Goal: Navigation & Orientation: Find specific page/section

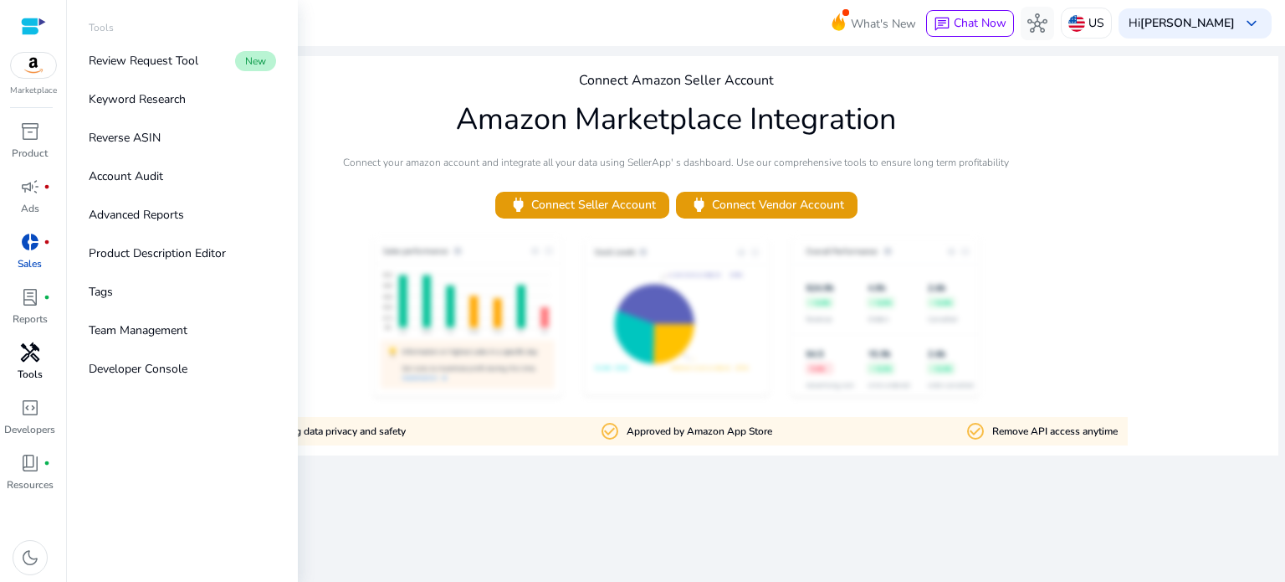
click at [23, 367] on p "Tools" at bounding box center [30, 373] width 25 height 15
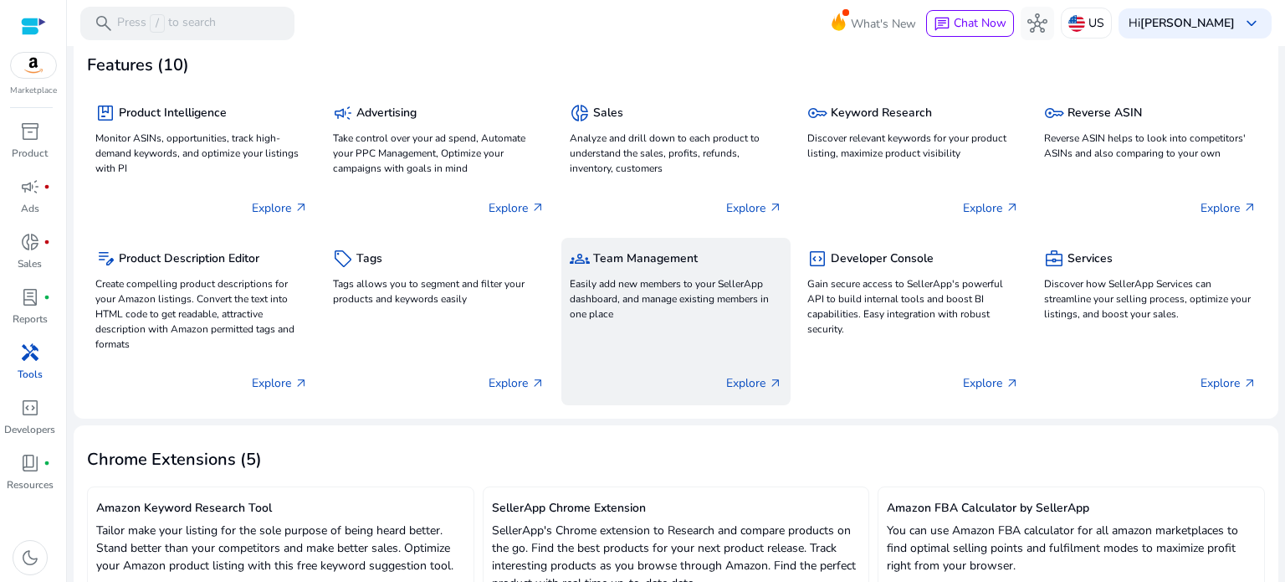
scroll to position [90, 0]
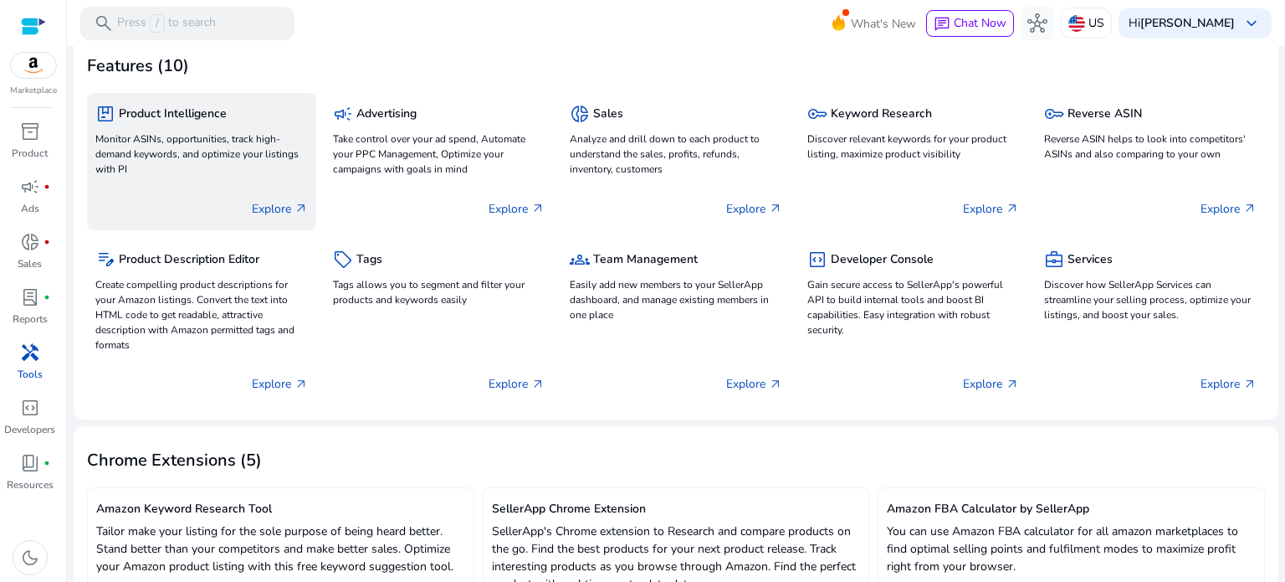
click at [232, 181] on div "Explore arrow_outward" at bounding box center [201, 202] width 213 height 42
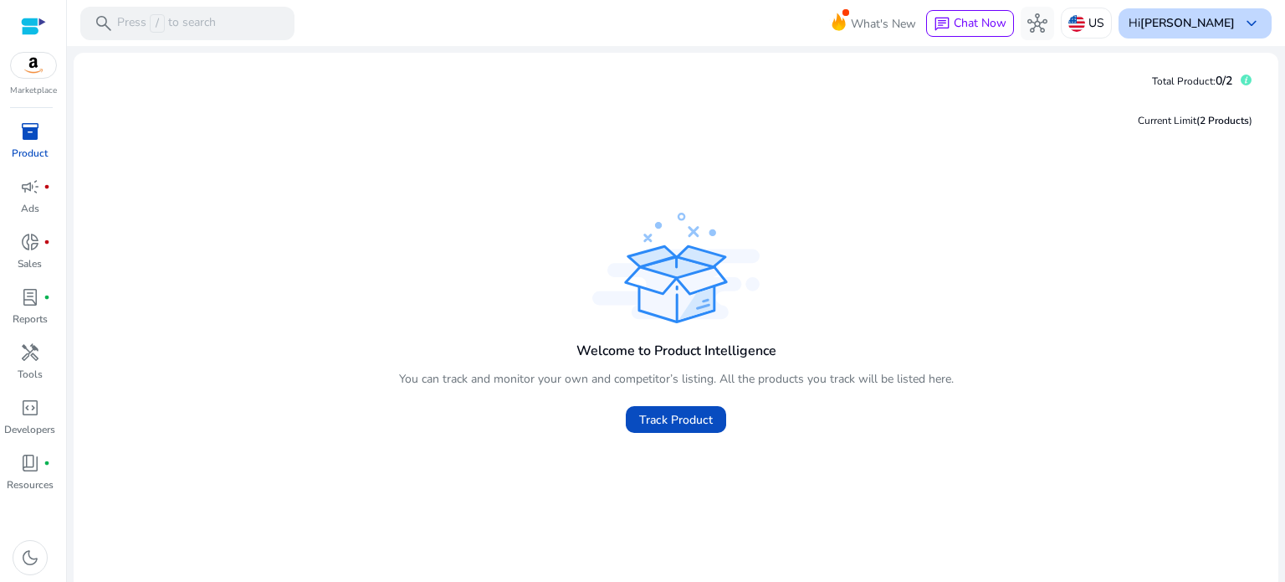
click at [1255, 20] on div "Hi [PERSON_NAME] keyboard_arrow_down" at bounding box center [1195, 23] width 153 height 30
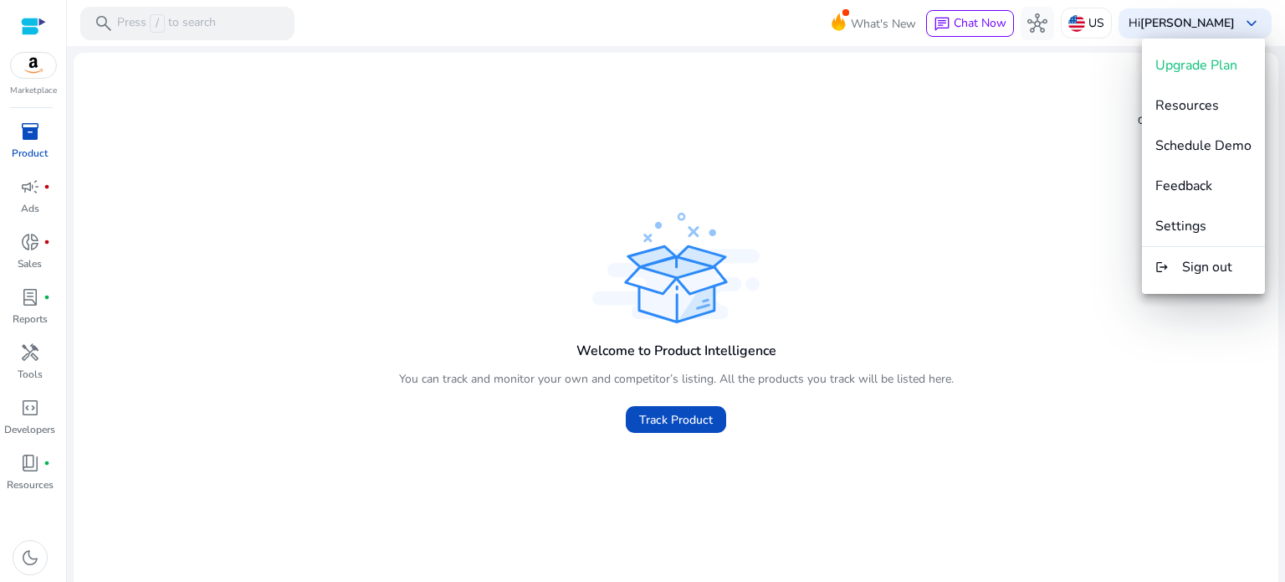
click at [935, 125] on div at bounding box center [642, 291] width 1285 height 582
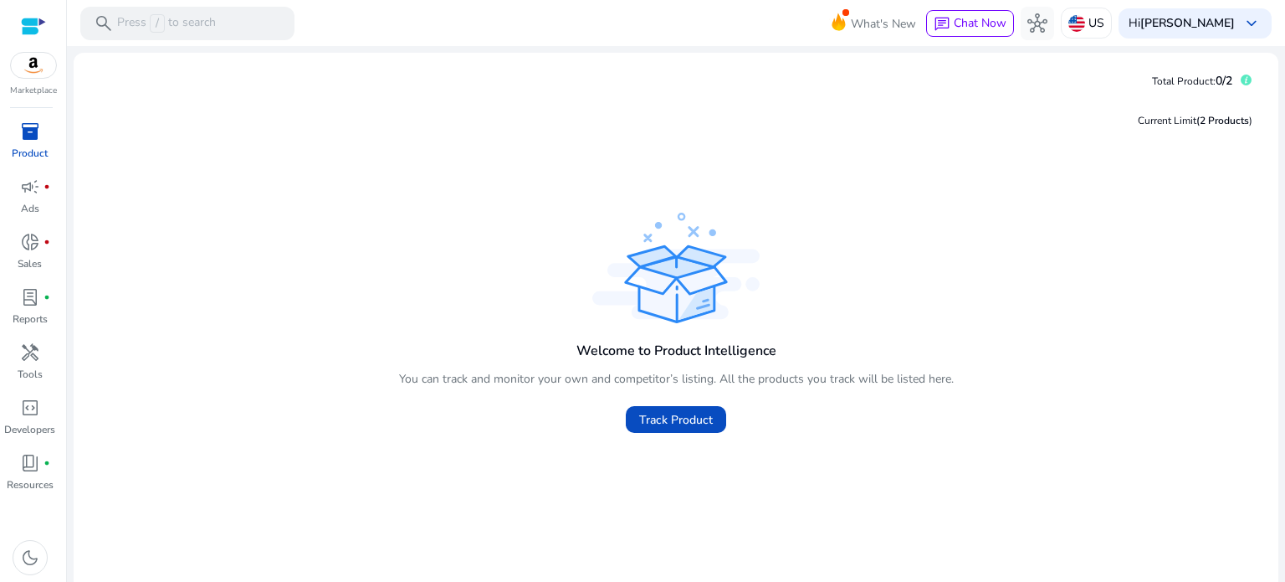
click at [31, 115] on div "Marketplace inventory_2 Product campaign fiber_manual_record Ads donut_small fi…" at bounding box center [33, 291] width 67 height 582
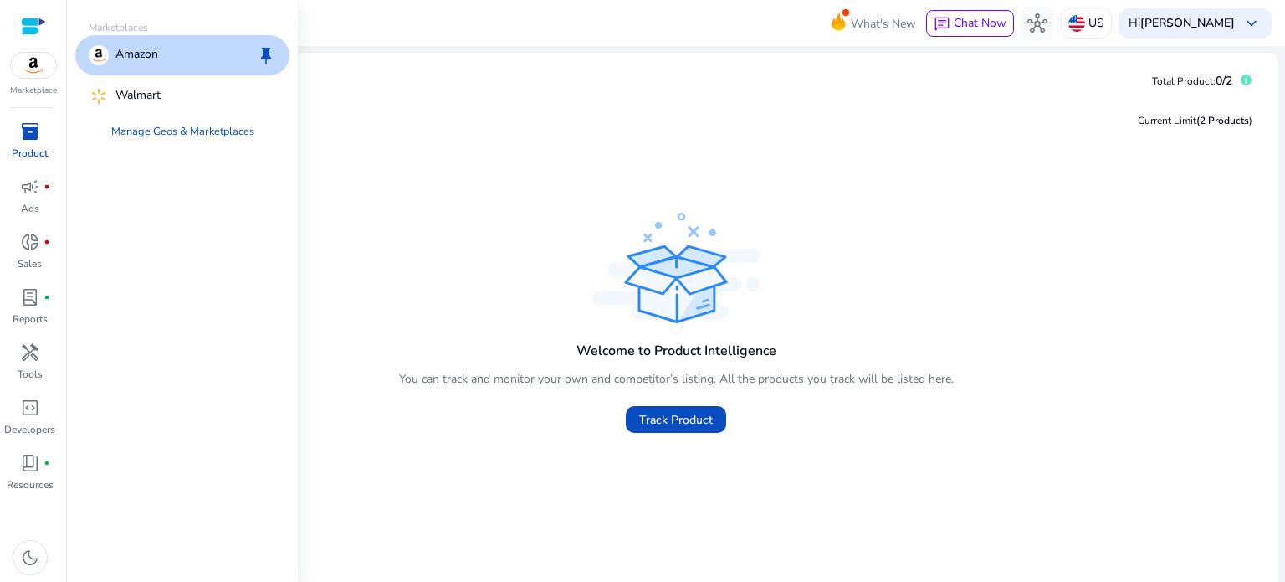
click at [44, 58] on img at bounding box center [33, 65] width 45 height 25
click at [157, 66] on div "Amazon keep" at bounding box center [182, 55] width 214 height 40
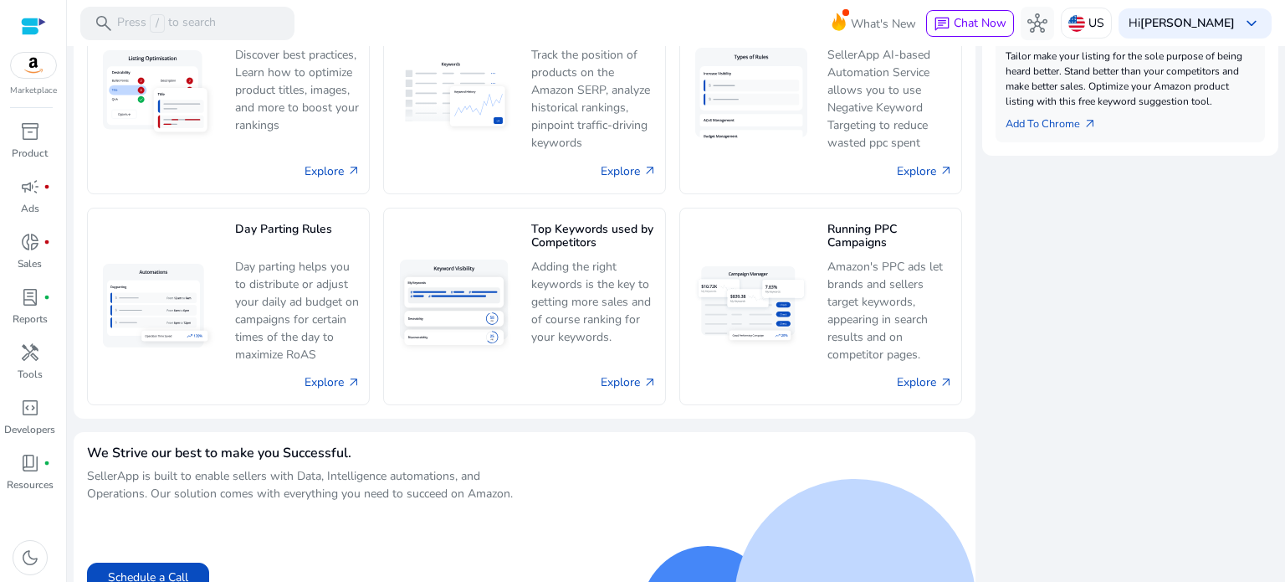
scroll to position [809, 0]
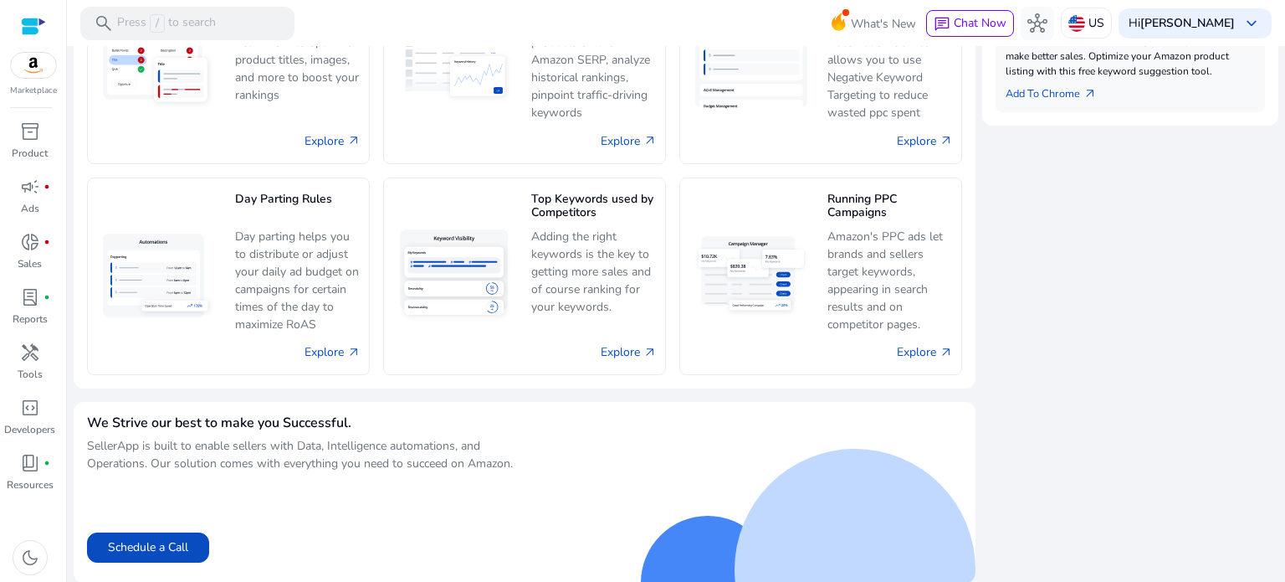
click at [157, 458] on p "SellerApp is built to enable sellers with Data, Intelligence automations, and O…" at bounding box center [306, 454] width 438 height 35
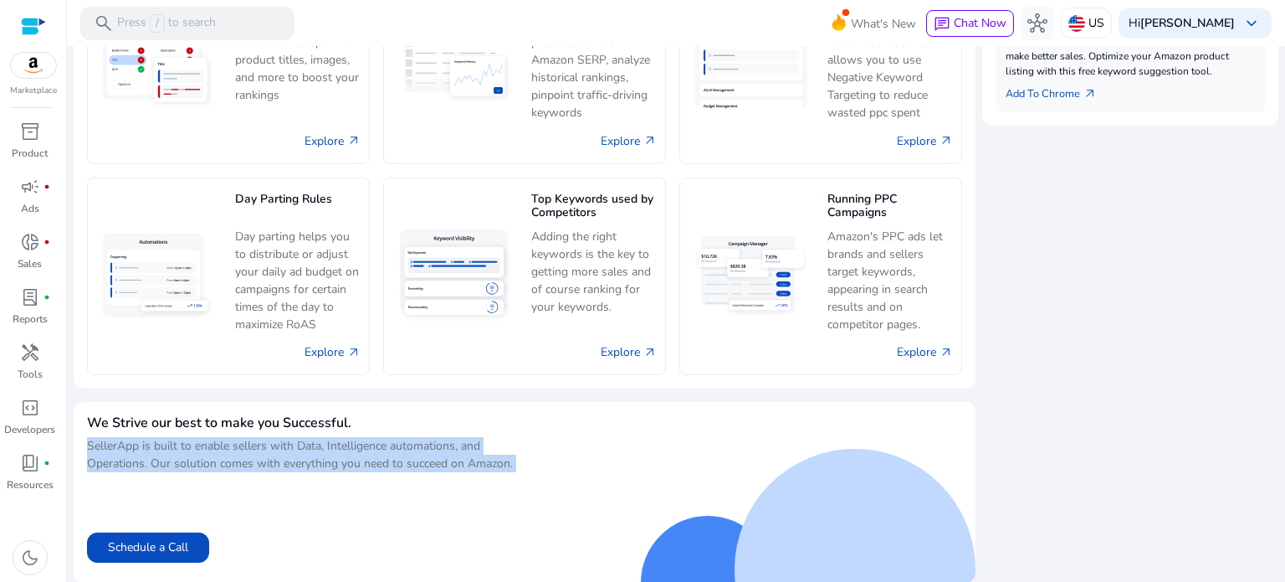
click at [157, 458] on p "SellerApp is built to enable sellers with Data, Intelligence automations, and O…" at bounding box center [306, 454] width 438 height 35
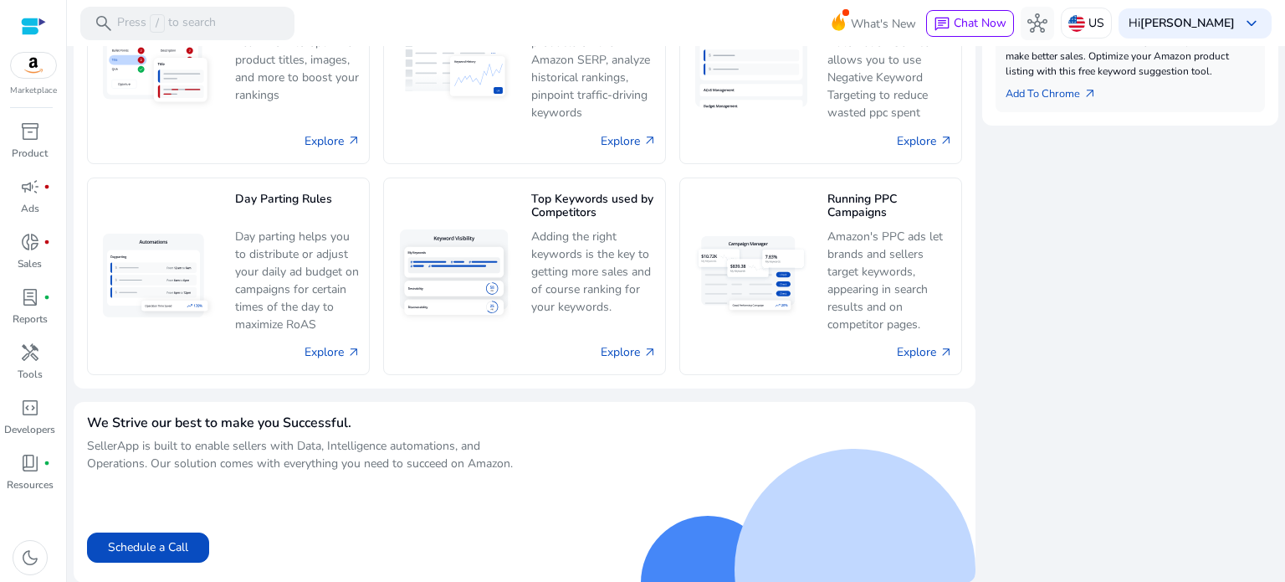
scroll to position [0, 0]
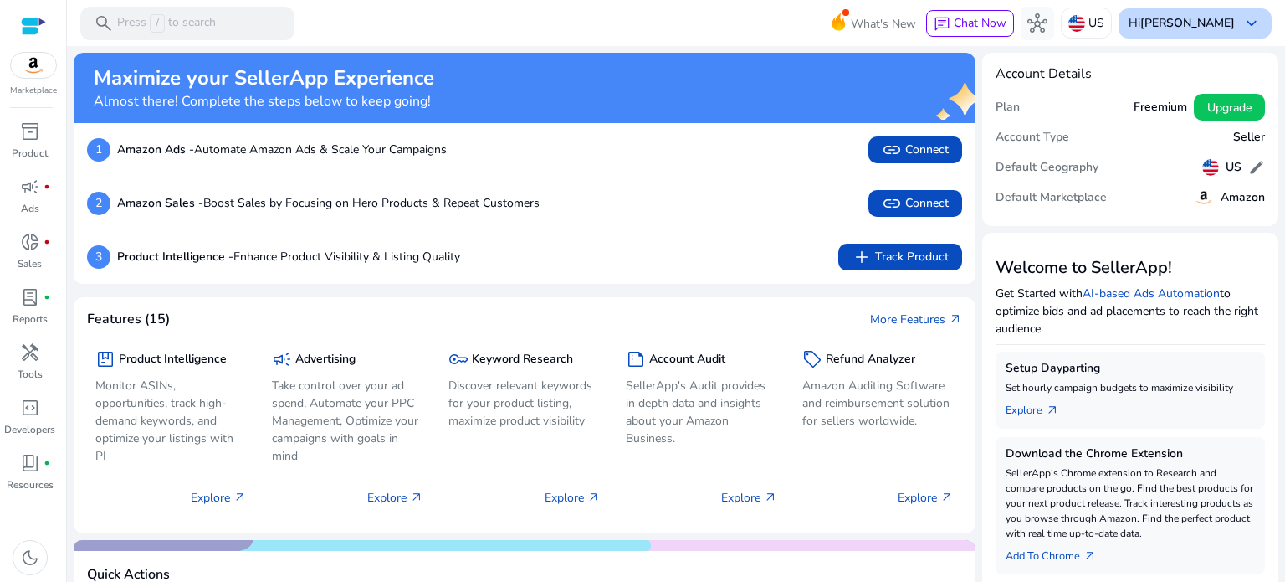
click at [1161, 26] on b "[PERSON_NAME]" at bounding box center [1187, 23] width 95 height 16
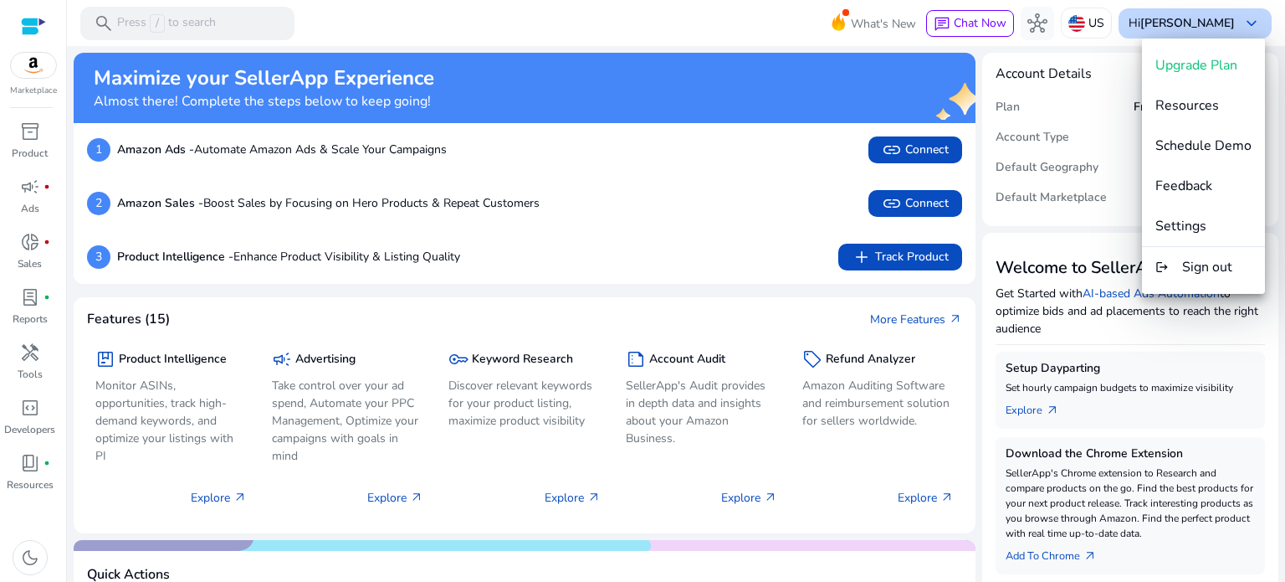
click at [1161, 26] on div at bounding box center [642, 291] width 1285 height 582
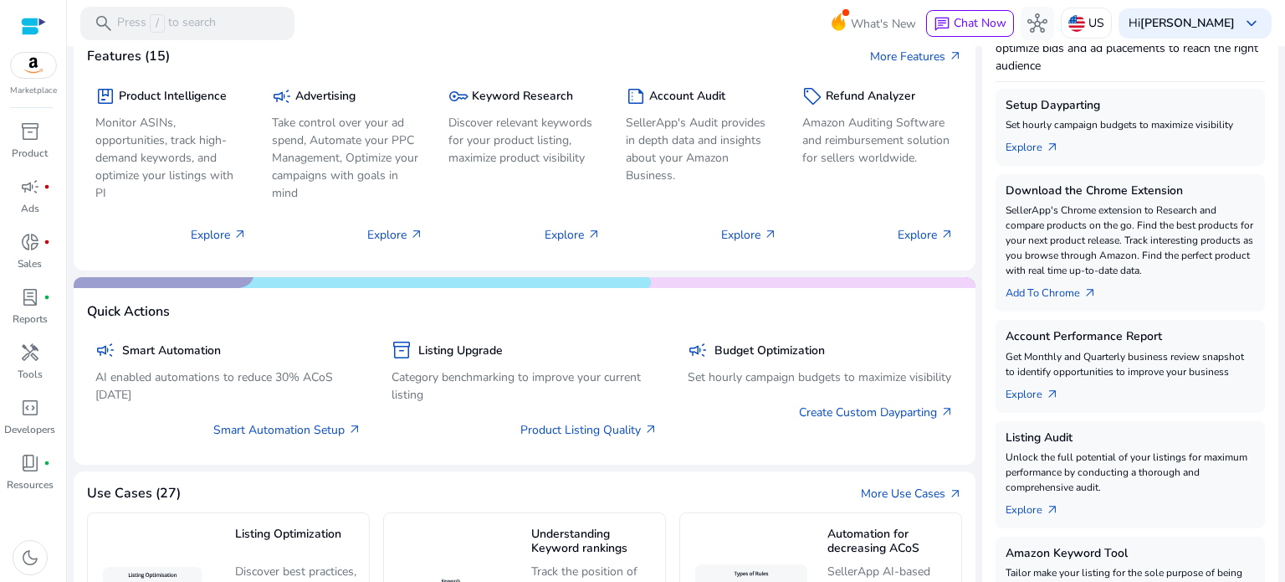
scroll to position [264, 0]
